Goal: Navigation & Orientation: Find specific page/section

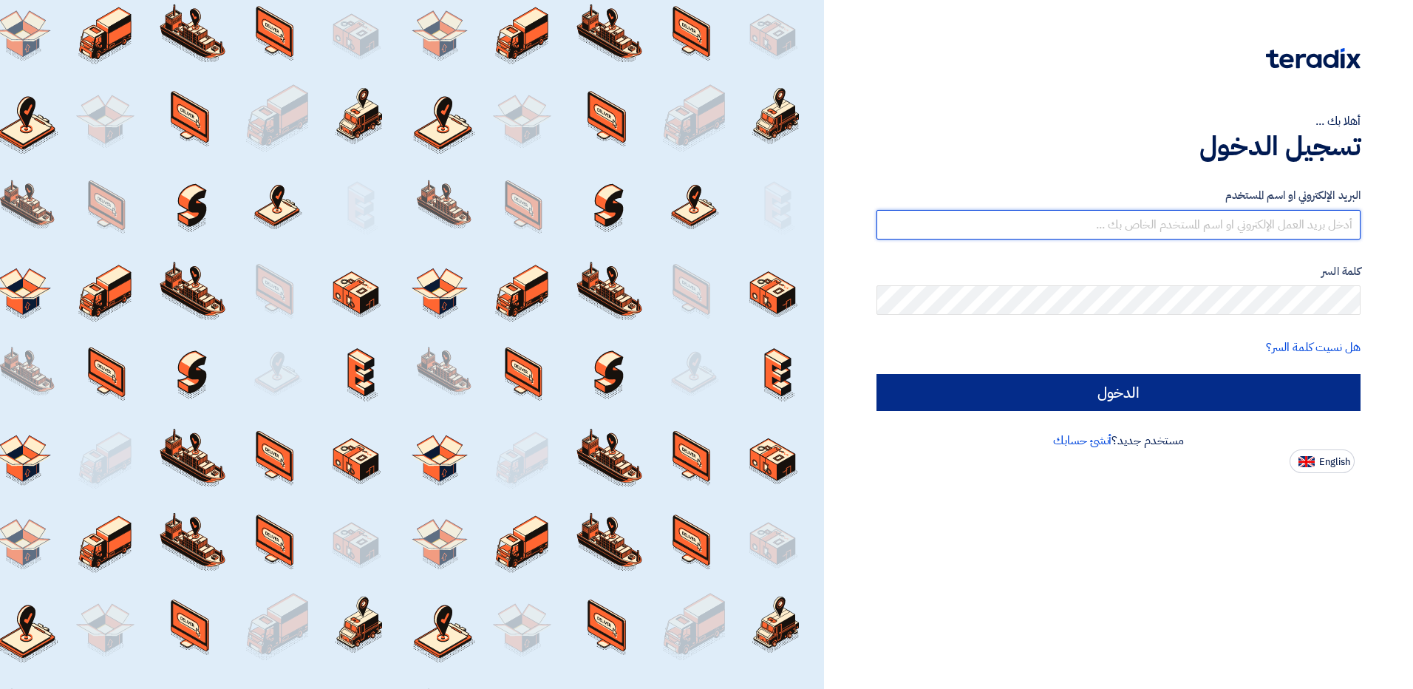
type input "[EMAIL_ADDRESS][DOMAIN_NAME]"
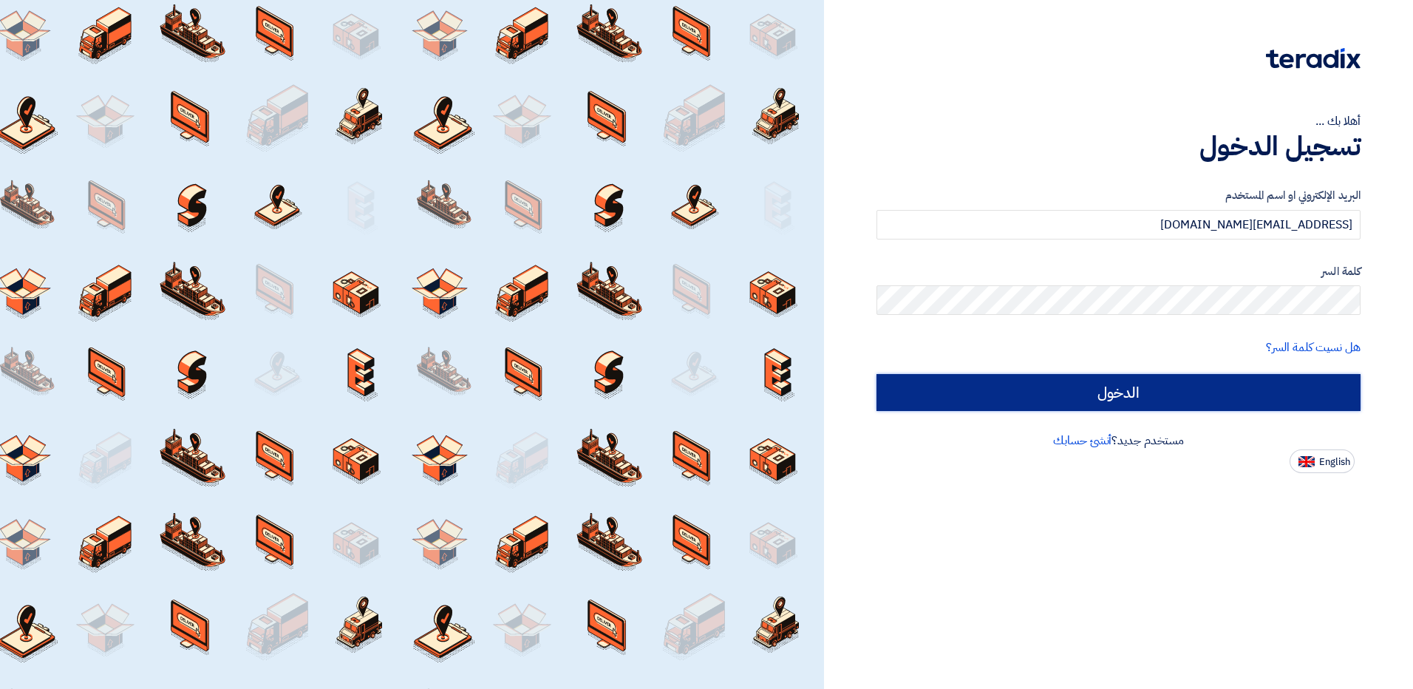
click at [1085, 395] on input "الدخول" at bounding box center [1119, 392] width 484 height 37
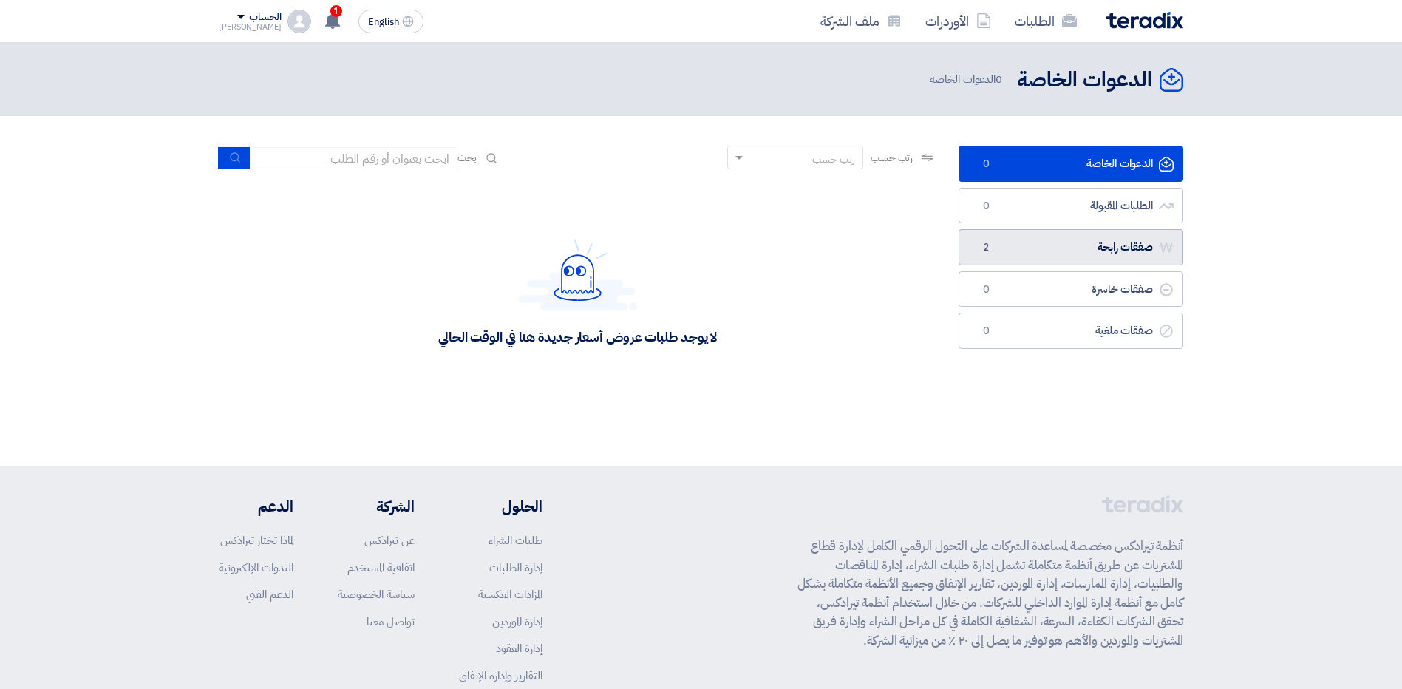
click at [1117, 249] on link "صفقات رابحة صفقات رابحة 2" at bounding box center [1071, 247] width 225 height 36
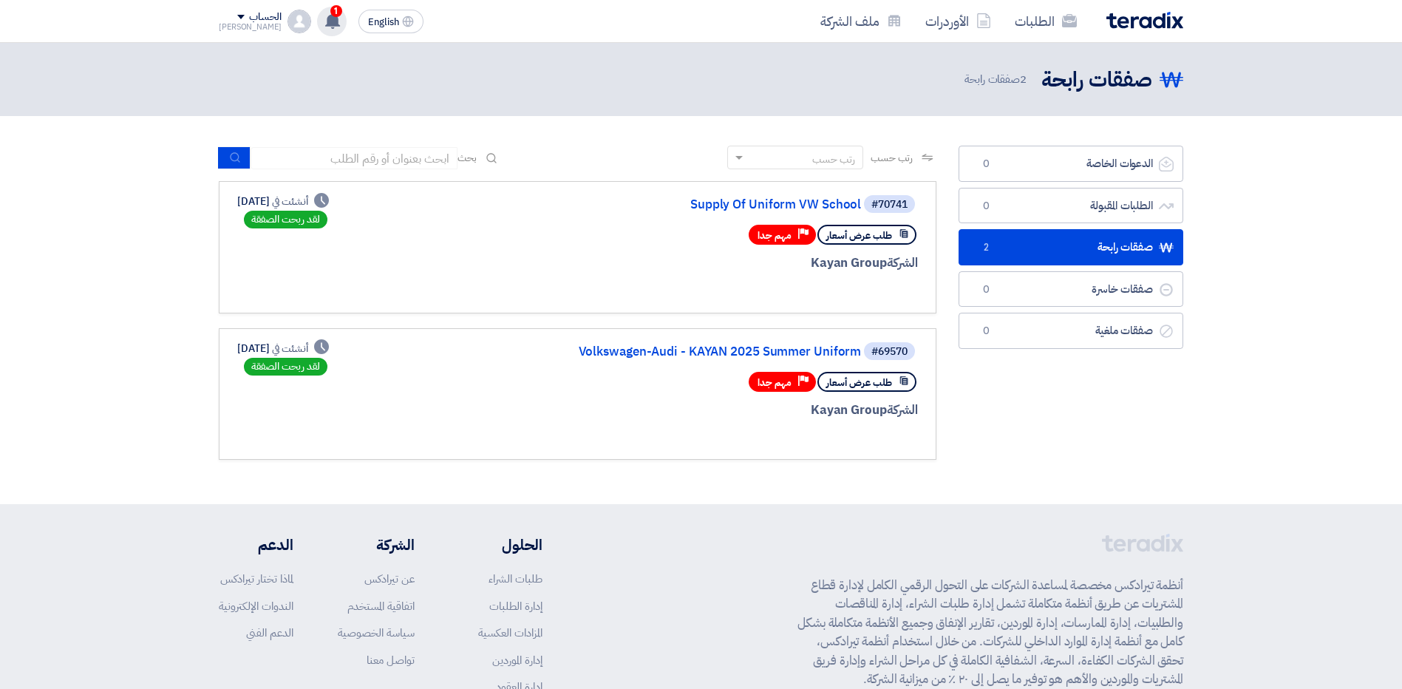
click at [325, 23] on icon at bounding box center [333, 21] width 16 height 16
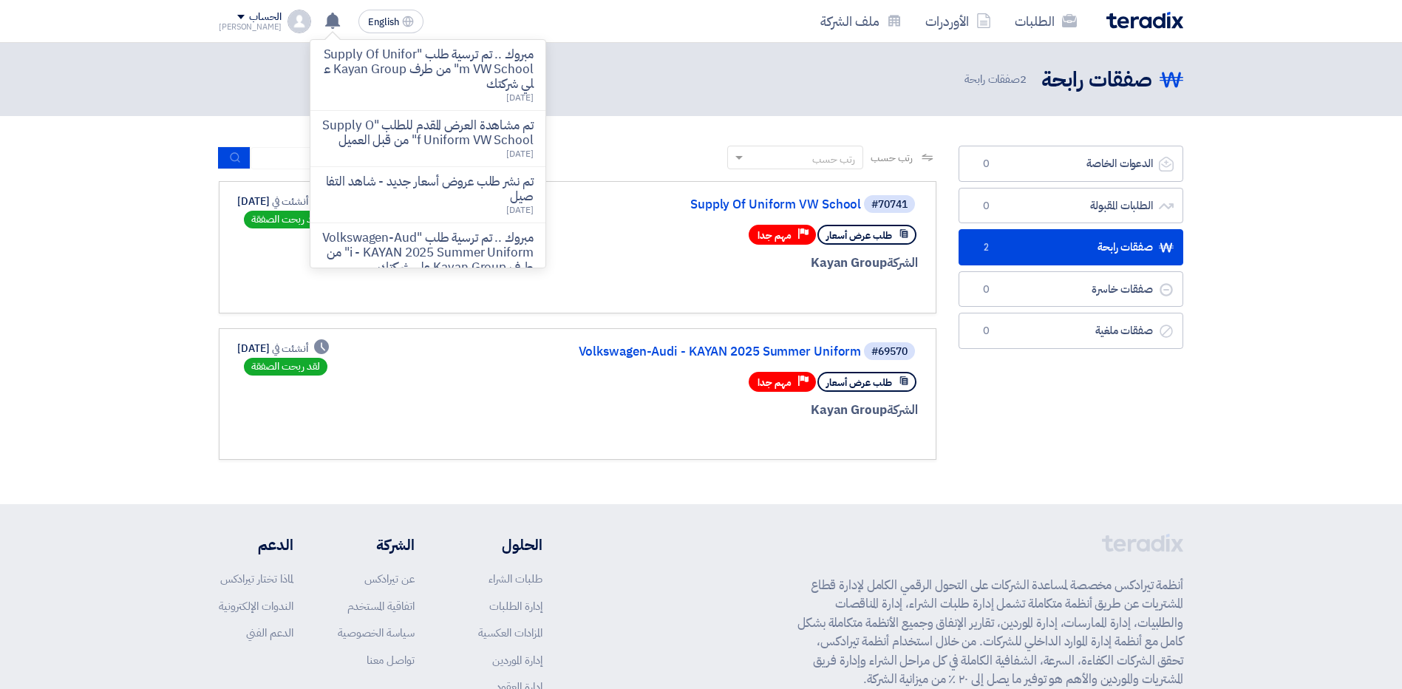
click at [151, 194] on section "الدعوات الخاصة الدعوات الخاصة 0 الطلبات المقبولة الطلبات المقبولة 0 صفقات رابحة…" at bounding box center [701, 310] width 1402 height 388
